Goal: Browse casually: Explore the website without a specific task or goal

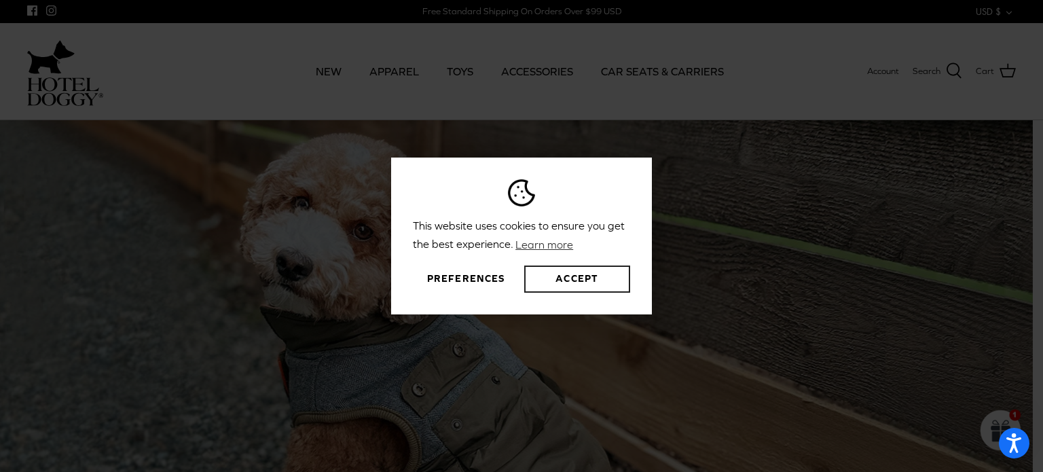
click at [603, 287] on button "Accept" at bounding box center [577, 278] width 106 height 27
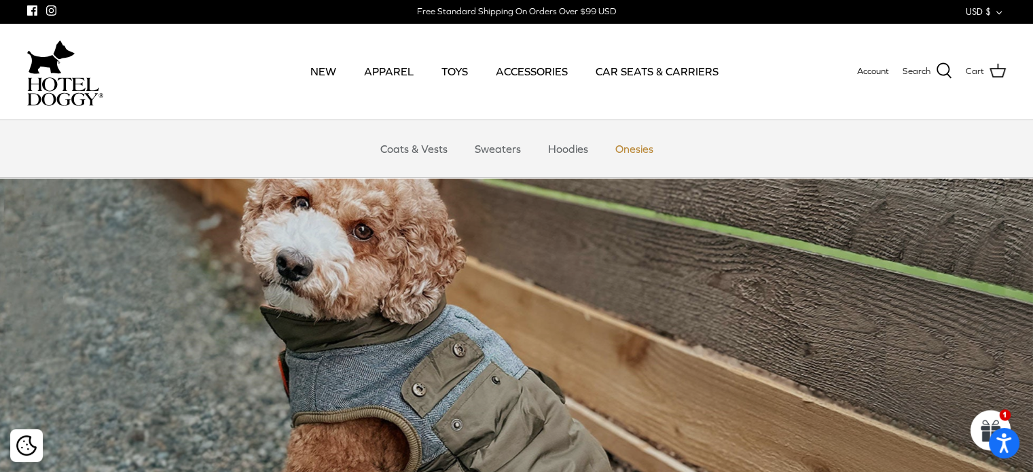
click at [622, 149] on link "Onesies" at bounding box center [634, 148] width 62 height 41
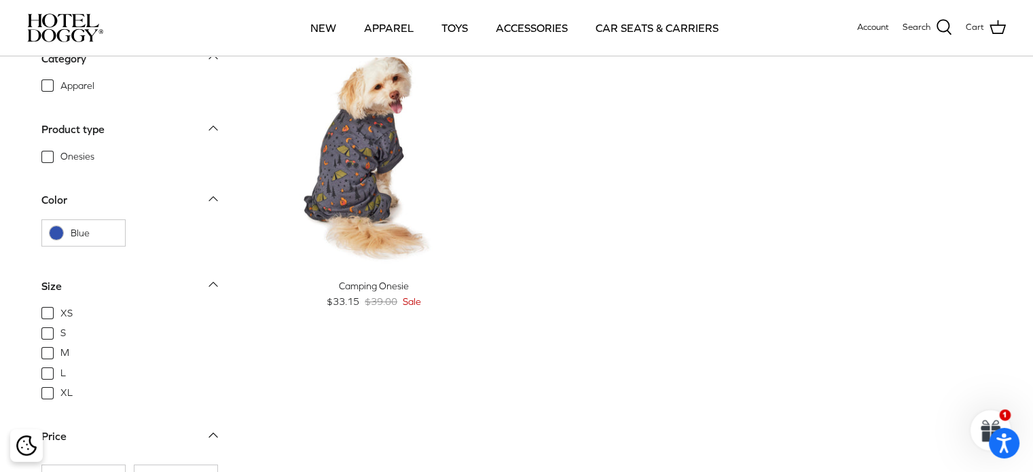
scroll to position [4, 0]
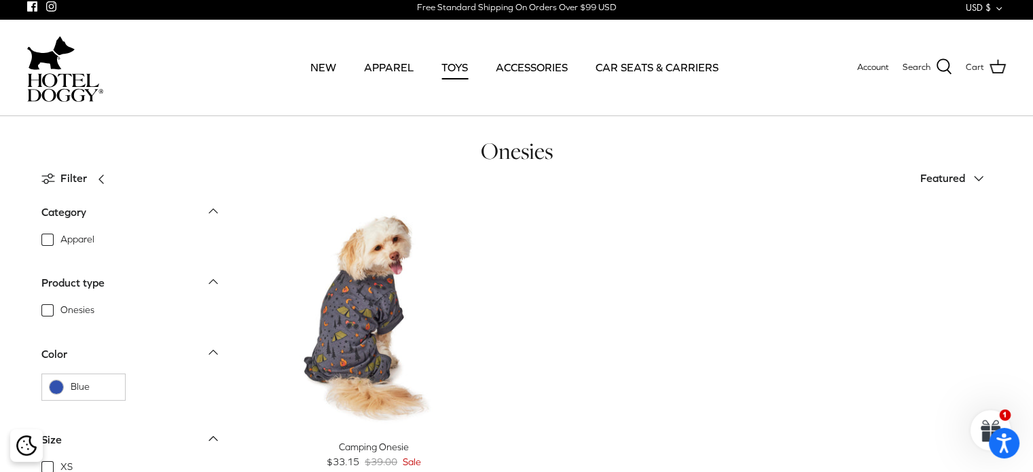
click at [462, 64] on link "TOYS" at bounding box center [454, 67] width 51 height 46
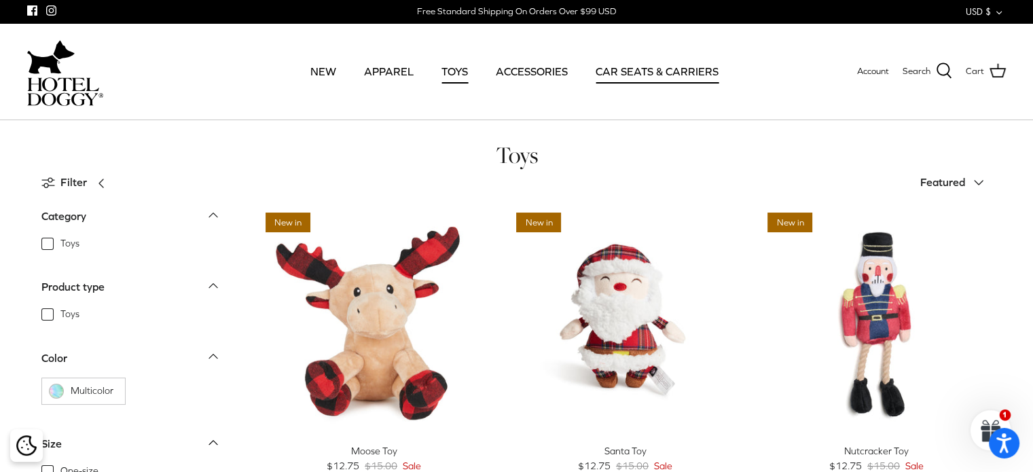
click at [633, 66] on link "CAR SEATS & CARRIERS" at bounding box center [656, 71] width 147 height 46
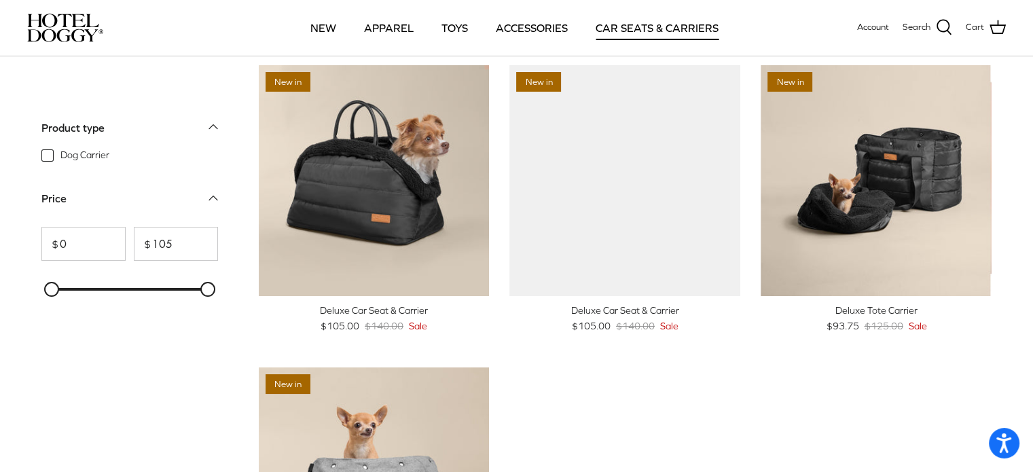
scroll to position [68, 0]
